Goal: Information Seeking & Learning: Learn about a topic

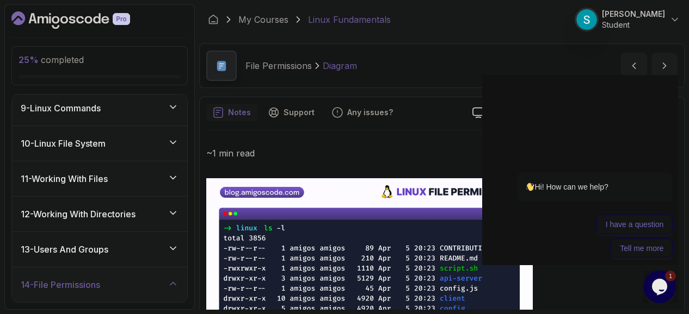
scroll to position [286, 0]
click at [96, 154] on div "10 - Linux File System" at bounding box center [99, 144] width 175 height 35
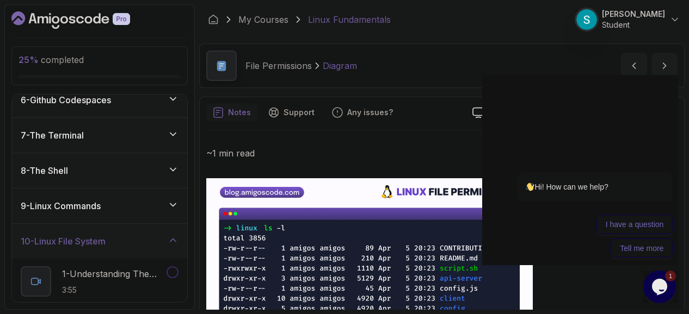
scroll to position [188, 0]
click at [81, 175] on div "8 - The Shell" at bounding box center [100, 171] width 158 height 13
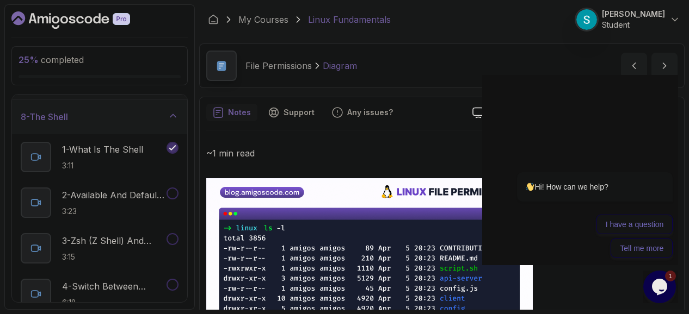
scroll to position [244, 0]
click at [96, 143] on p "1 - What Is The Shell" at bounding box center [102, 147] width 81 height 13
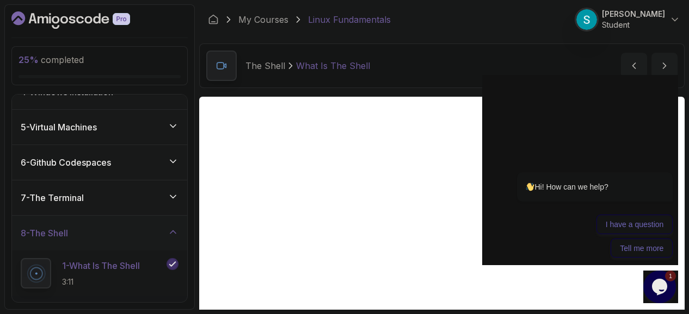
scroll to position [126, 0]
click at [174, 203] on div "7 - The Terminal" at bounding box center [99, 198] width 175 height 35
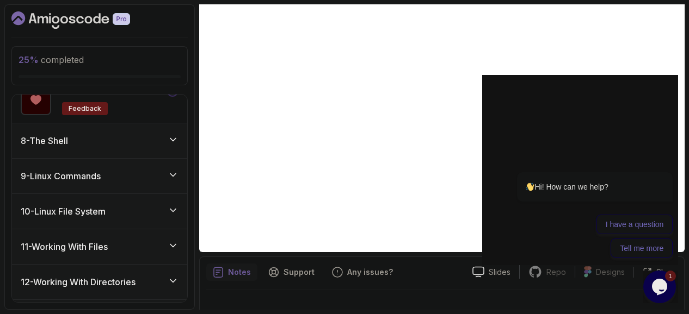
scroll to position [950, 0]
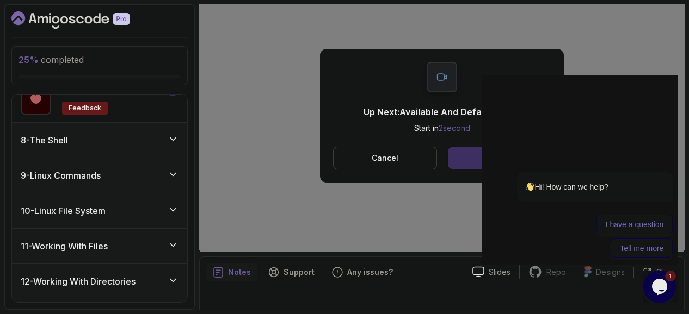
click at [474, 159] on button "Next" at bounding box center [499, 158] width 103 height 22
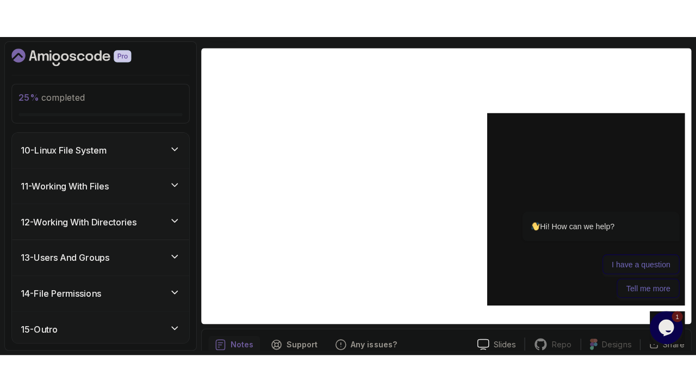
scroll to position [84, 0]
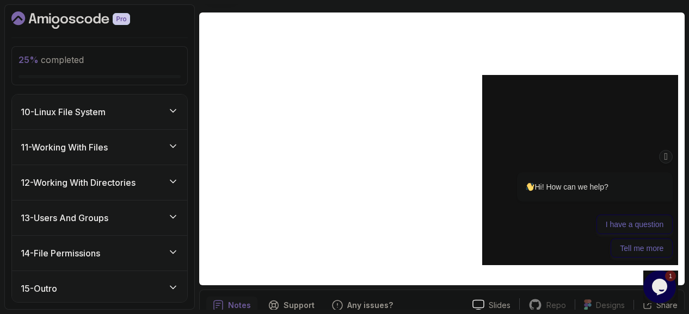
click at [669, 159] on icon "Chat attention grabber" at bounding box center [665, 156] width 9 height 11
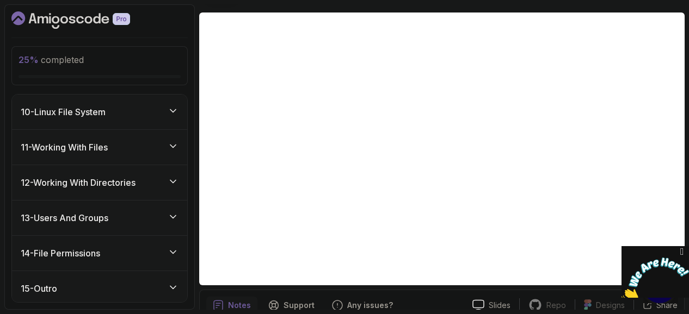
click at [682, 251] on icon "Close" at bounding box center [682, 251] width 10 height 11
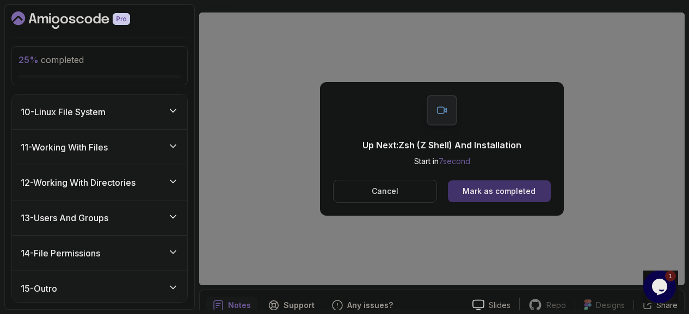
click at [383, 192] on p "Cancel" at bounding box center [384, 191] width 27 height 11
click at [491, 200] on button "Mark as completed" at bounding box center [499, 192] width 103 height 22
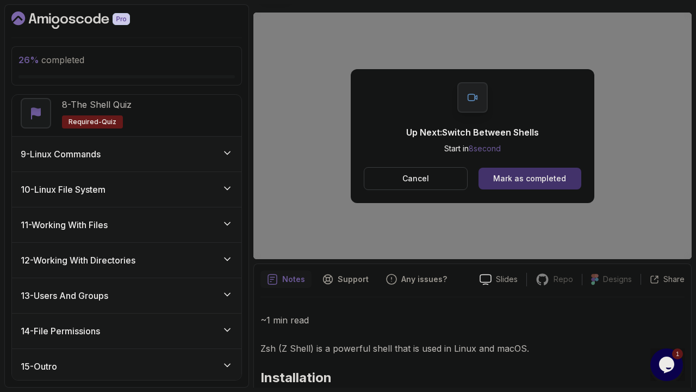
scroll to position [684, 0]
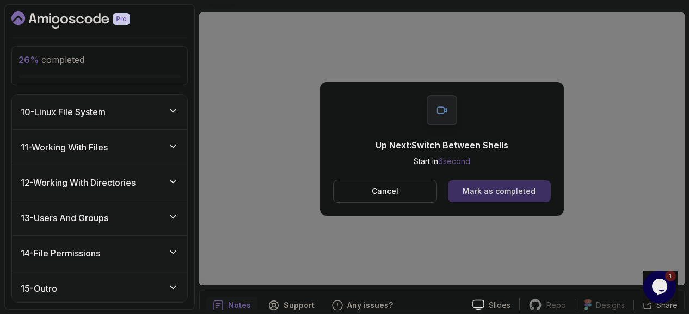
click at [497, 191] on div "Mark as completed" at bounding box center [498, 191] width 73 height 11
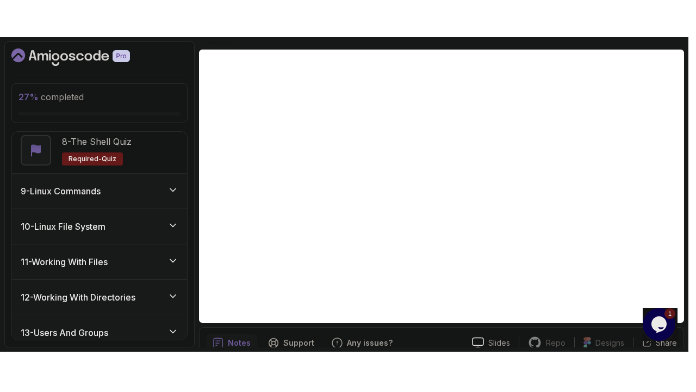
scroll to position [684, 0]
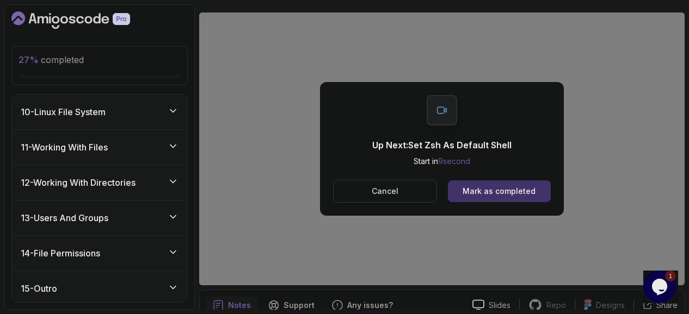
click at [416, 199] on button "Cancel" at bounding box center [385, 191] width 104 height 23
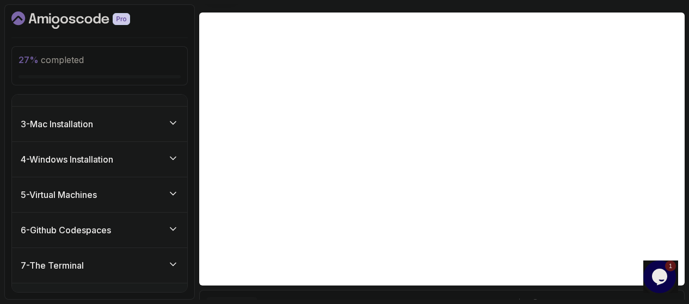
scroll to position [0, 0]
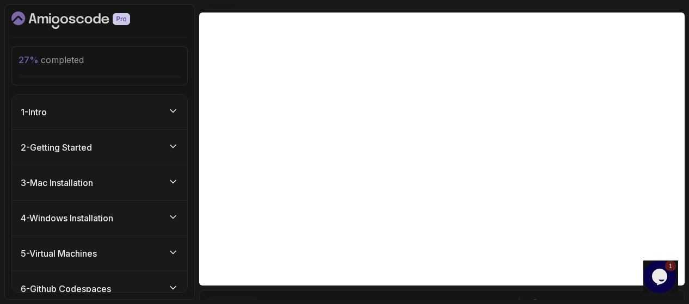
click at [69, 247] on h3 "5 - Virtual Machines" at bounding box center [59, 253] width 76 height 13
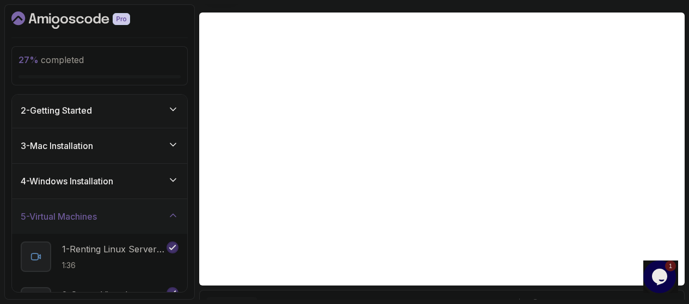
scroll to position [33, 0]
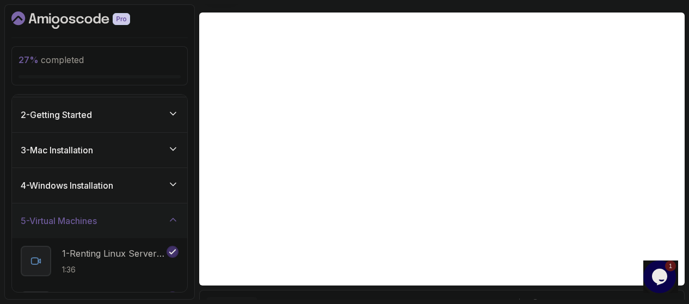
click at [76, 182] on h3 "4 - Windows Installation" at bounding box center [67, 185] width 92 height 13
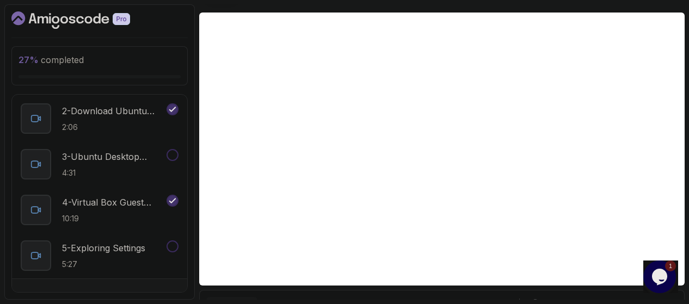
scroll to position [185, 0]
click at [89, 171] on p "4:31" at bounding box center [113, 173] width 102 height 11
